Goal: Task Accomplishment & Management: Manage account settings

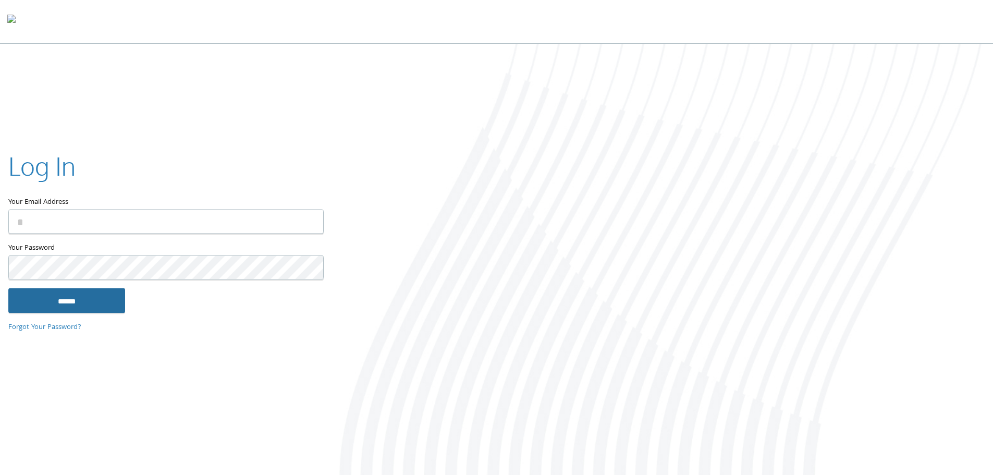
type input "**********"
click at [68, 299] on input "******" at bounding box center [66, 300] width 117 height 25
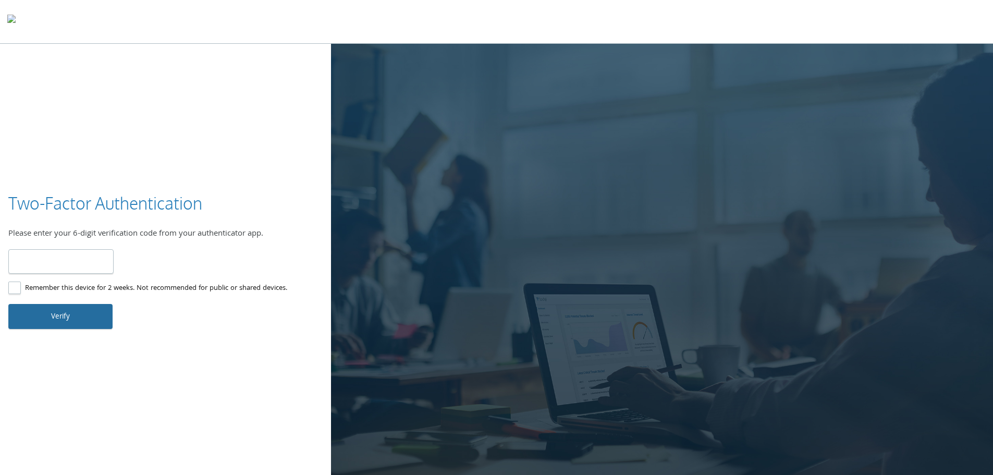
type input "******"
click at [34, 313] on button "Verify" at bounding box center [60, 316] width 104 height 25
